Goal: Transaction & Acquisition: Download file/media

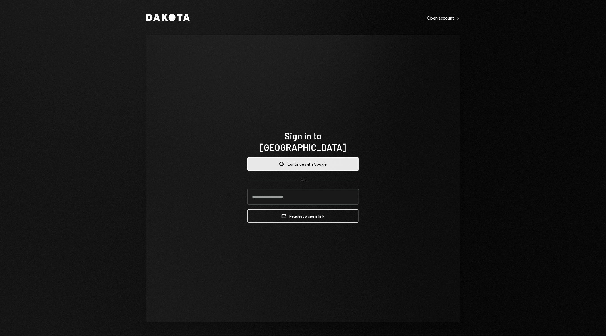
click at [288, 159] on button "Google Continue with Google" at bounding box center [302, 163] width 111 height 13
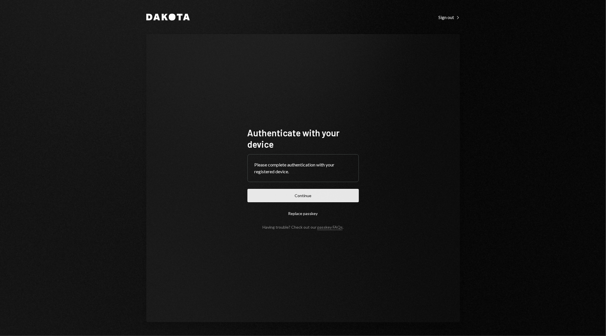
click at [289, 195] on button "Continue" at bounding box center [302, 195] width 111 height 13
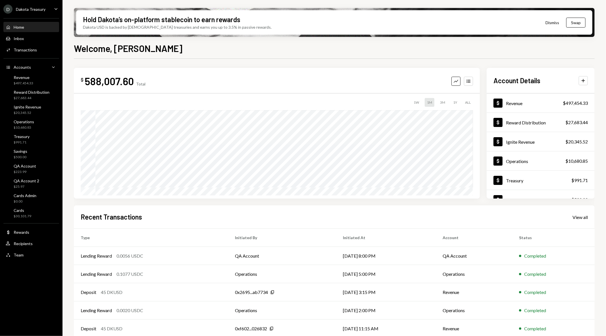
click at [31, 5] on div "D Dakota Treasury" at bounding box center [24, 9] width 42 height 9
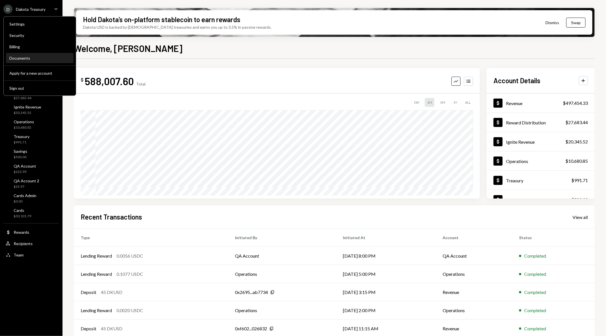
click at [34, 55] on div "Documents" at bounding box center [39, 58] width 61 height 10
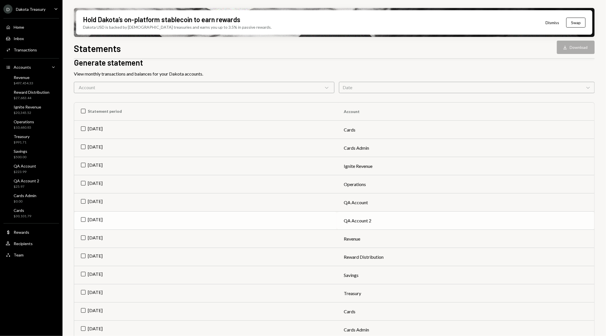
scroll to position [32, 0]
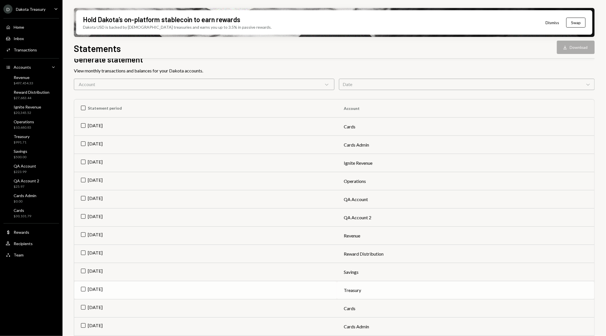
click at [83, 289] on td "[DATE]" at bounding box center [205, 290] width 263 height 18
click at [568, 44] on button "Download Download" at bounding box center [576, 47] width 38 height 13
click at [568, 45] on div "Download" at bounding box center [565, 48] width 7 height 6
click at [85, 286] on td "Check [DATE]" at bounding box center [205, 290] width 263 height 18
click at [85, 269] on td "[DATE]" at bounding box center [205, 272] width 263 height 18
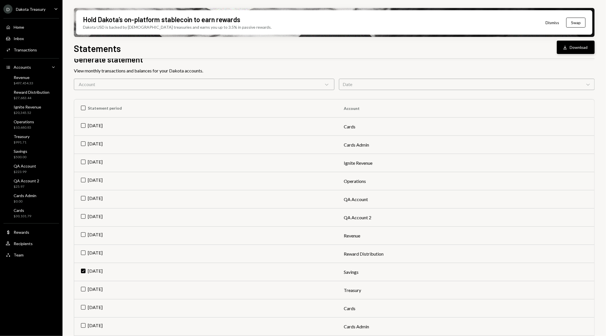
click at [566, 50] on button "Download Download" at bounding box center [576, 47] width 38 height 13
click at [81, 268] on td "Check [DATE]" at bounding box center [205, 272] width 263 height 18
click at [84, 214] on td "[DATE]" at bounding box center [205, 217] width 263 height 18
click at [565, 43] on button "Download Download" at bounding box center [576, 47] width 38 height 13
click at [82, 214] on td "Check [DATE]" at bounding box center [205, 217] width 263 height 18
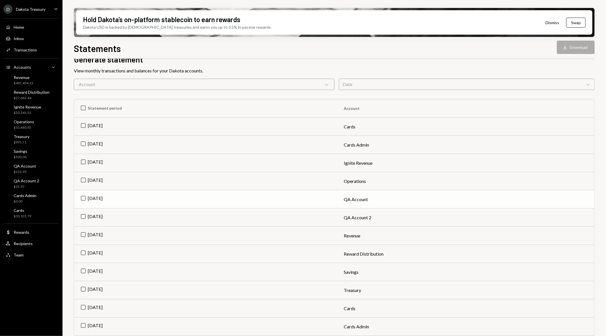
click at [81, 195] on td "[DATE]" at bounding box center [205, 199] width 263 height 18
click at [575, 47] on button "Download Download" at bounding box center [576, 47] width 38 height 13
